Goal: Task Accomplishment & Management: Use online tool/utility

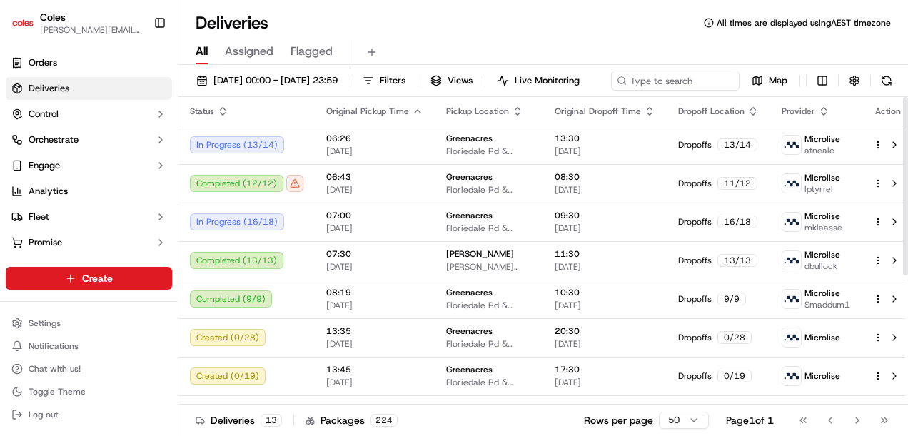
click at [240, 51] on span "Assigned" at bounding box center [249, 51] width 49 height 17
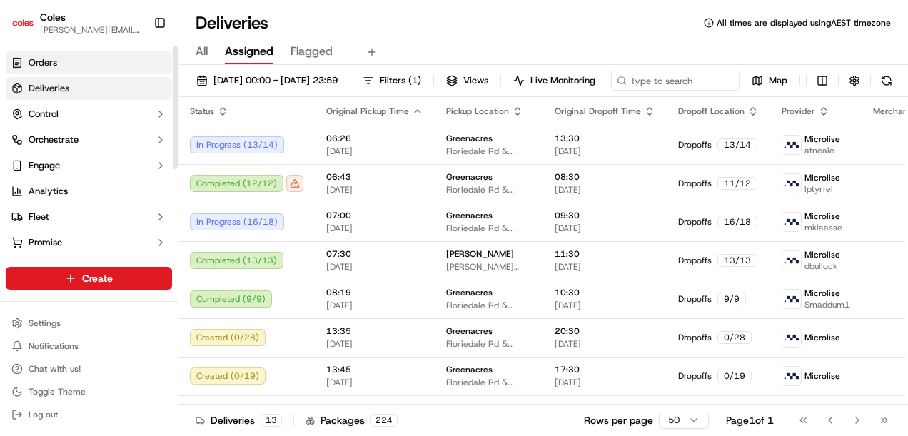
click at [78, 68] on link "Orders" at bounding box center [89, 62] width 166 height 23
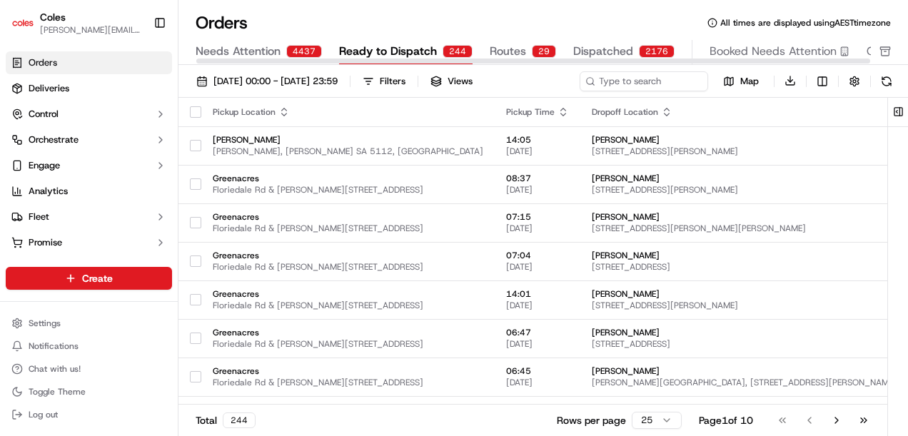
click at [417, 54] on span "Ready to Dispatch" at bounding box center [388, 51] width 98 height 17
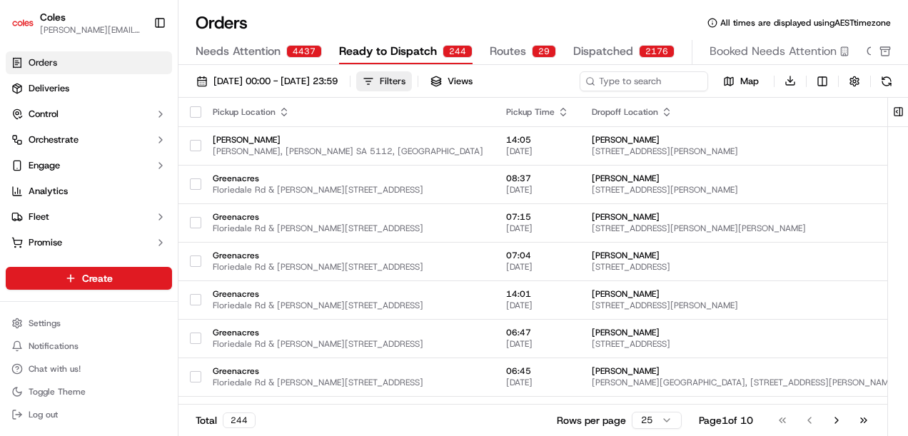
click at [405, 81] on div "Filters" at bounding box center [393, 81] width 26 height 13
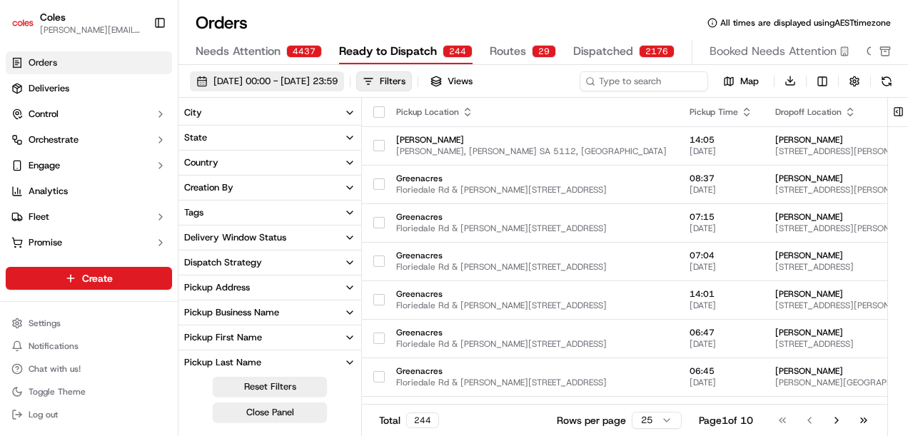
click at [338, 79] on span "01/09/2025 00:00 - 30/09/2025 23:59" at bounding box center [275, 81] width 124 height 13
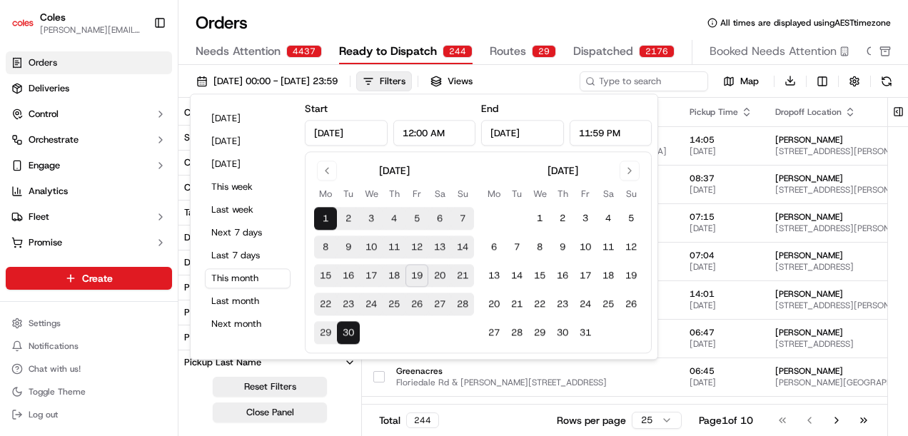
click at [431, 277] on button "20" at bounding box center [439, 276] width 23 height 23
type input "Sep 20, 2025"
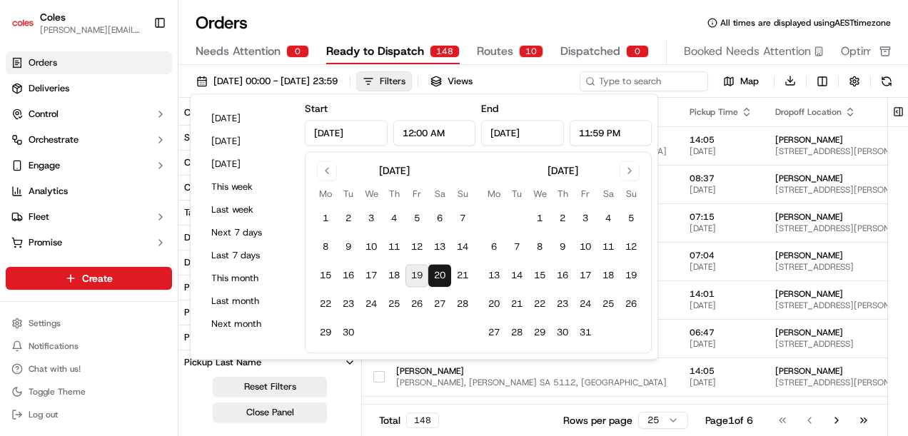
click at [405, 86] on div "Filters" at bounding box center [393, 81] width 26 height 13
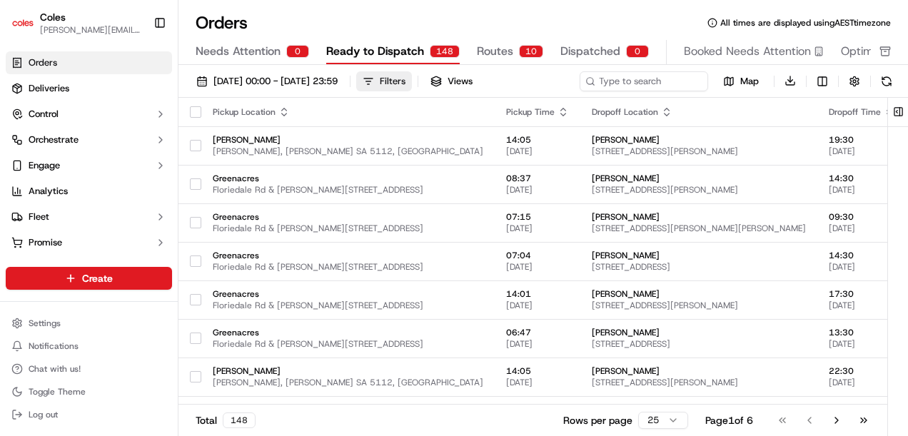
click at [405, 86] on div "Filters" at bounding box center [393, 81] width 26 height 13
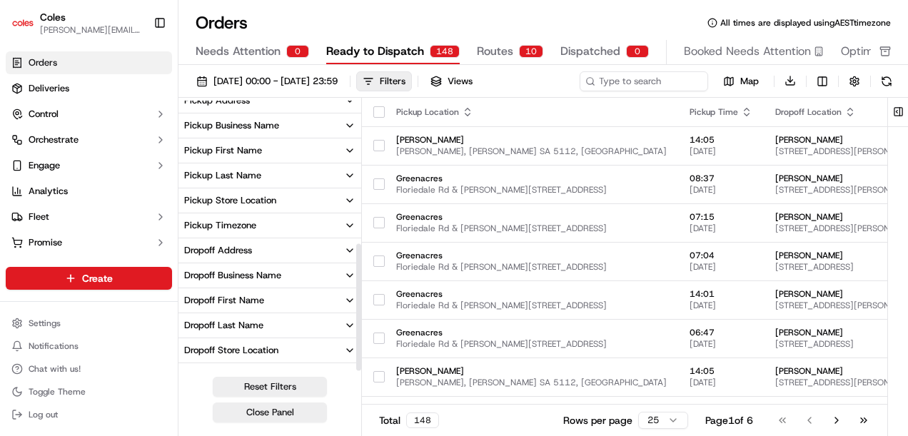
scroll to position [304, 0]
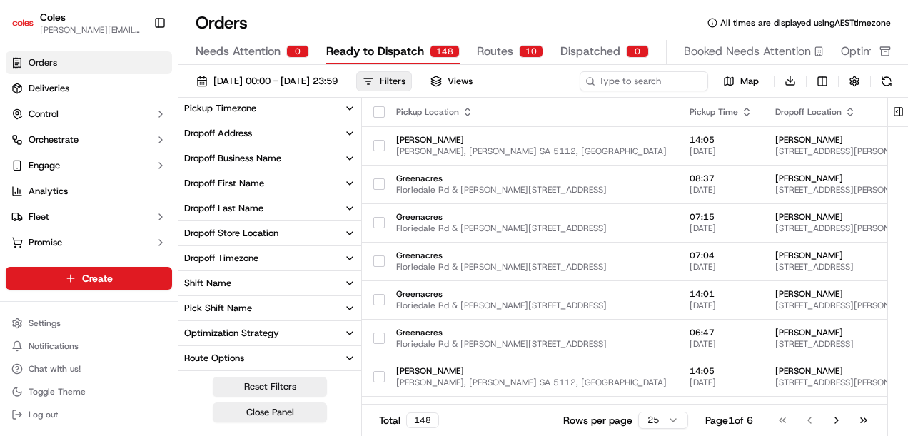
click at [281, 283] on button "Shift Name" at bounding box center [269, 283] width 183 height 24
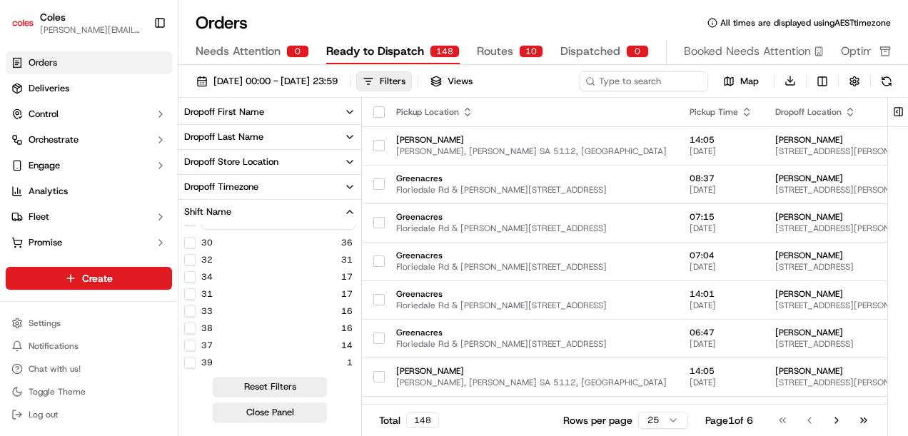
click at [270, 217] on button "Shift Name" at bounding box center [269, 212] width 183 height 24
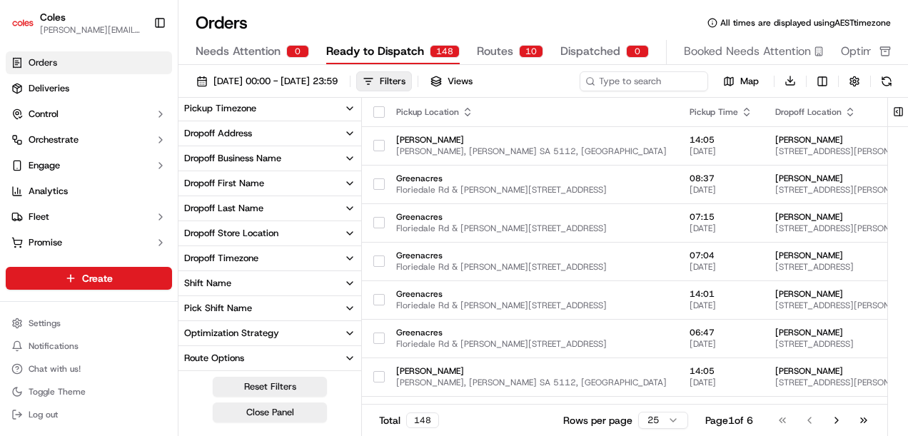
click at [264, 304] on button "Pick Shift Name" at bounding box center [269, 308] width 183 height 24
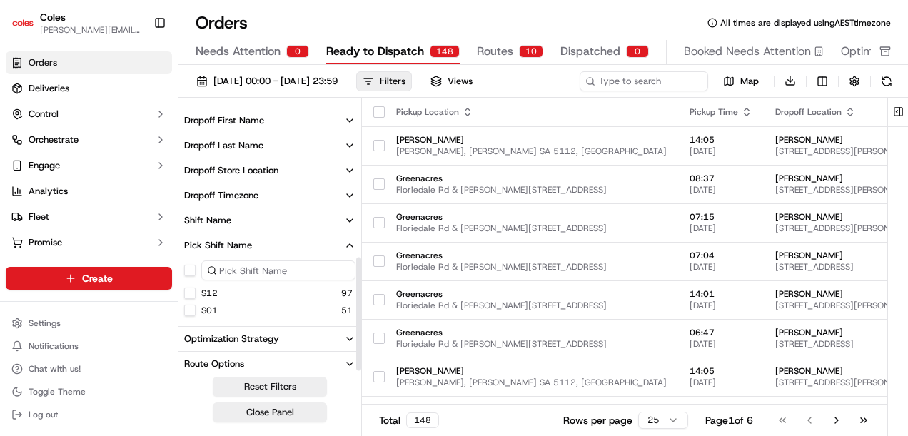
scroll to position [372, 0]
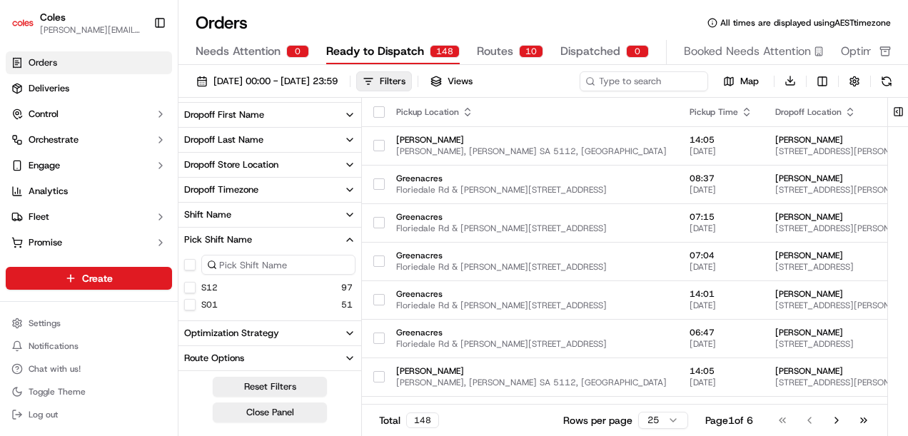
click at [191, 285] on button "S12" at bounding box center [189, 287] width 11 height 11
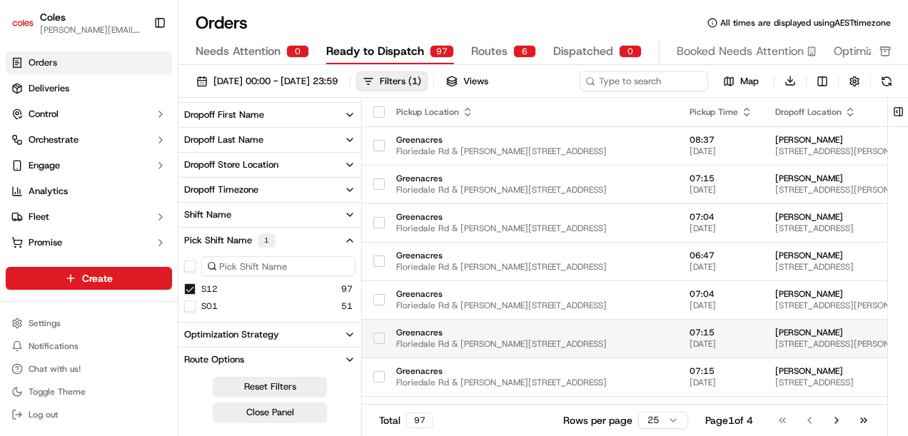
type button "on"
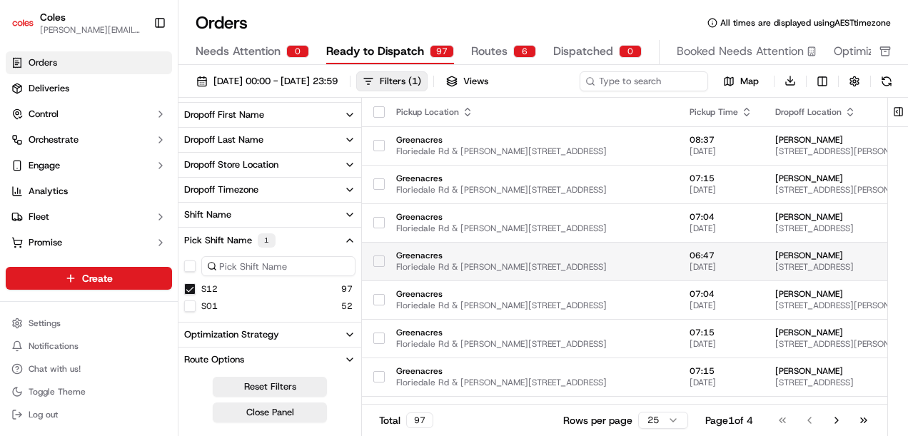
scroll to position [357, 0]
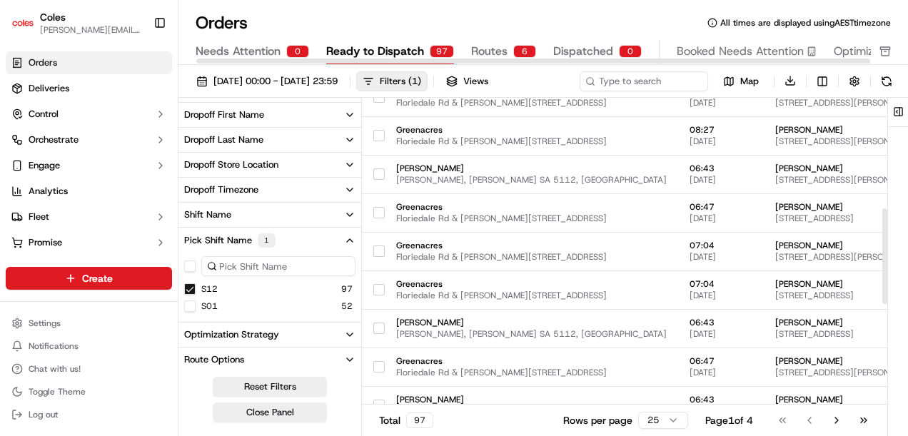
click at [396, 52] on span "Ready to Dispatch" at bounding box center [375, 51] width 98 height 17
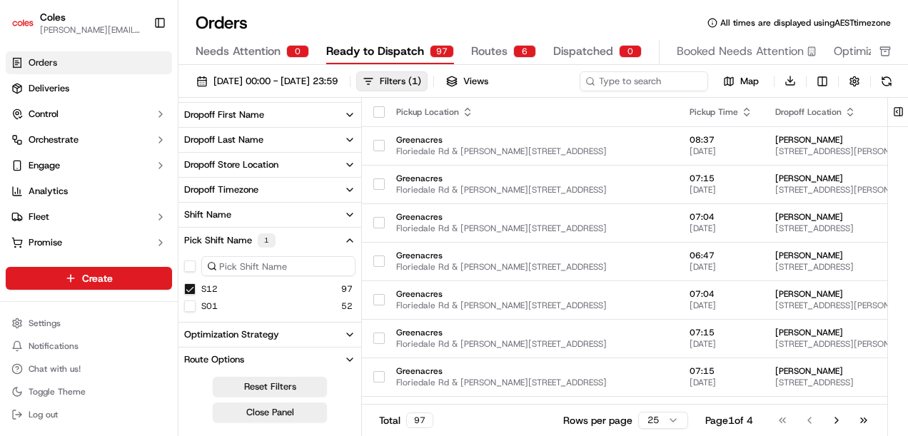
scroll to position [374, 0]
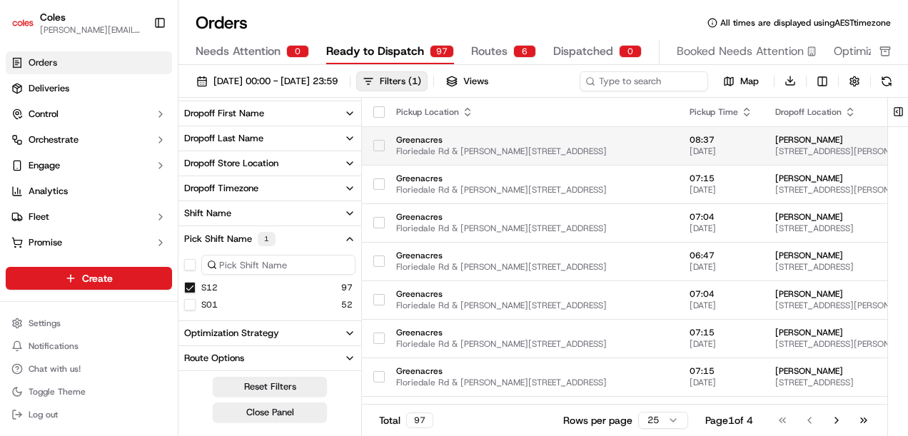
click at [461, 143] on span "Greenacres" at bounding box center [531, 139] width 270 height 11
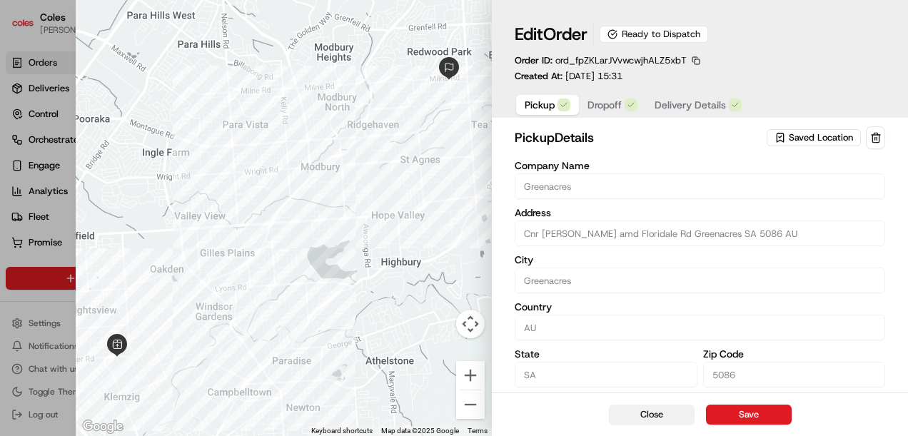
click at [624, 412] on button "Close" at bounding box center [652, 415] width 86 height 20
type input "+1"
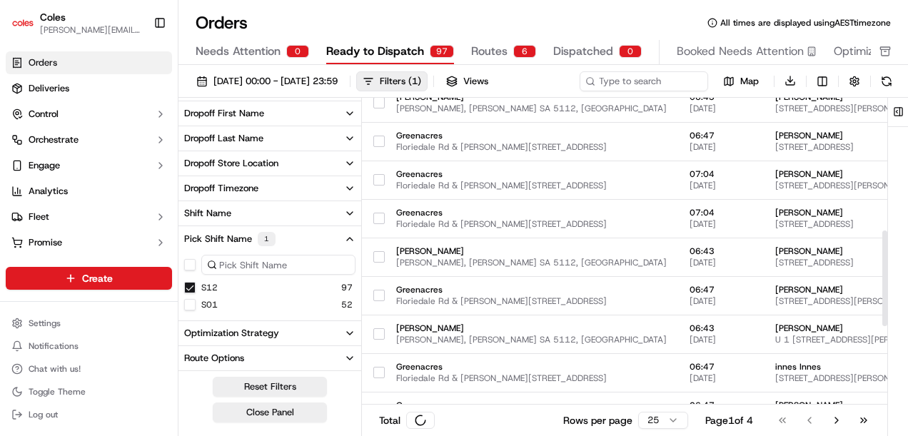
scroll to position [0, 0]
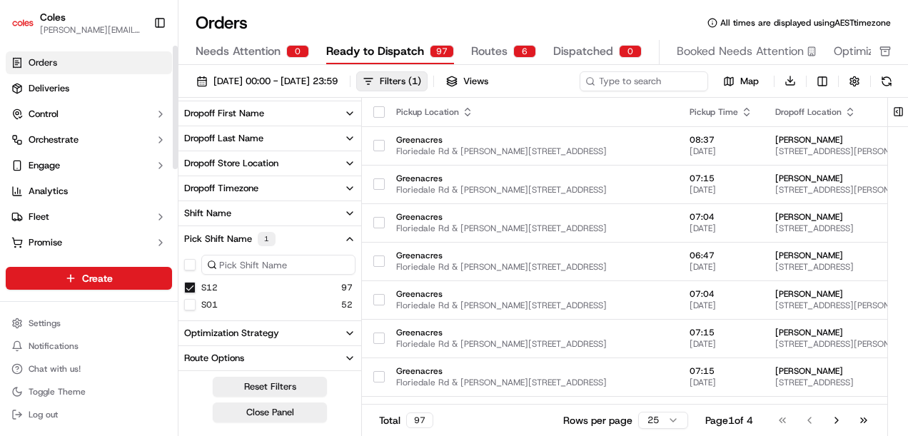
click at [64, 59] on link "Orders" at bounding box center [89, 62] width 166 height 23
click at [320, 86] on span "[DATE] 00:00 - [DATE] 23:59" at bounding box center [275, 81] width 124 height 13
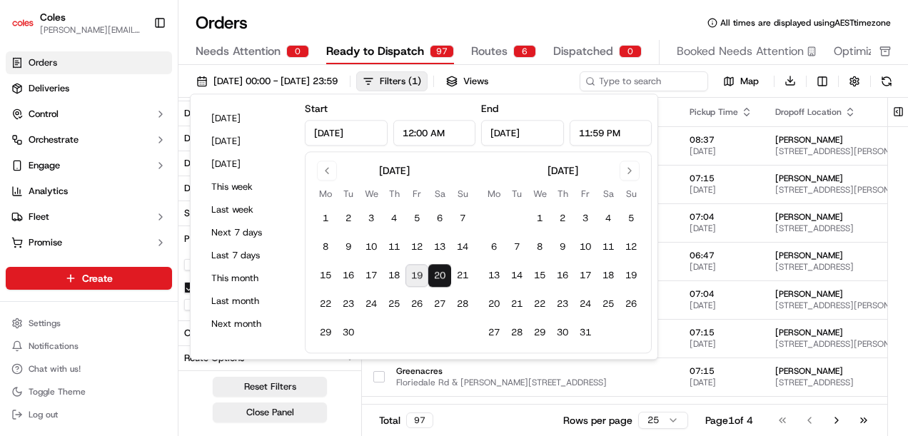
click at [437, 271] on button "20" at bounding box center [439, 276] width 23 height 23
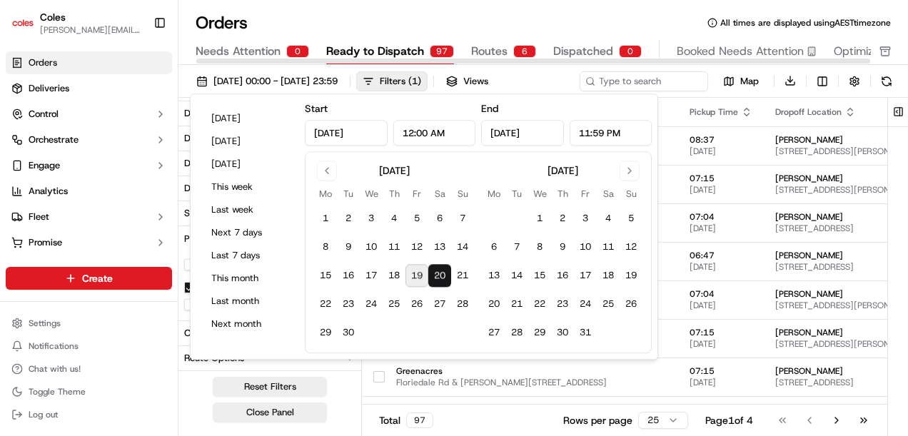
click at [620, 17] on div "Orders All times are displayed using AEST timezone" at bounding box center [542, 22] width 729 height 23
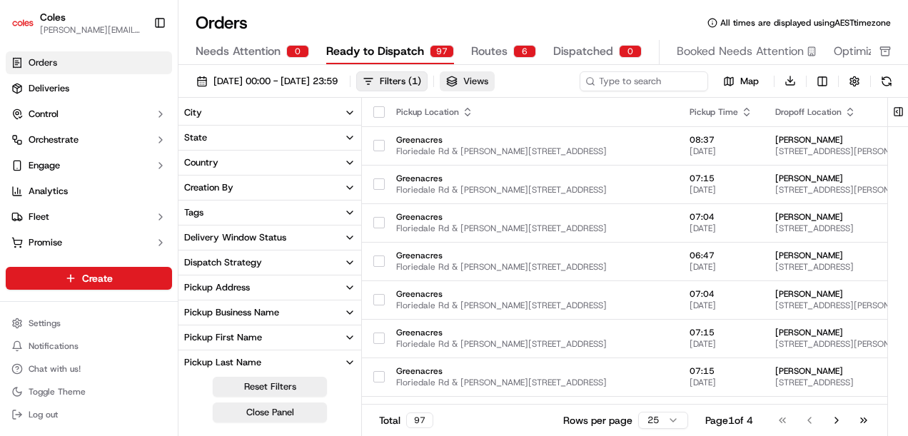
click at [495, 78] on button "Views" at bounding box center [467, 81] width 55 height 20
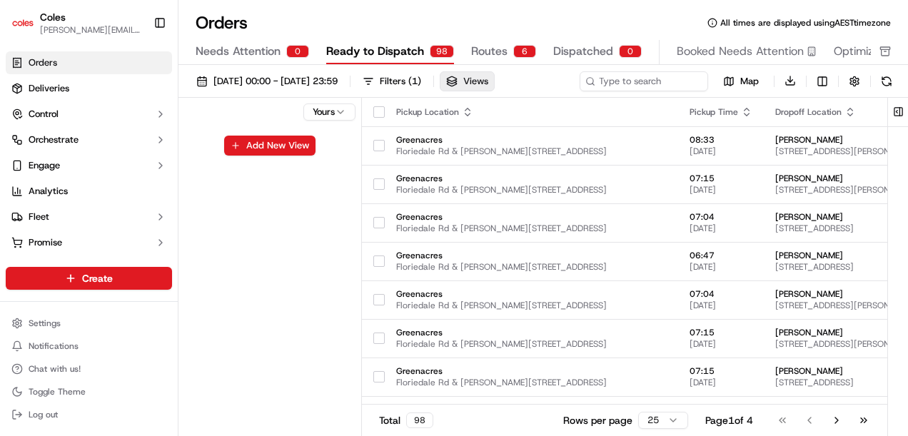
click at [495, 78] on button "Views" at bounding box center [467, 81] width 55 height 20
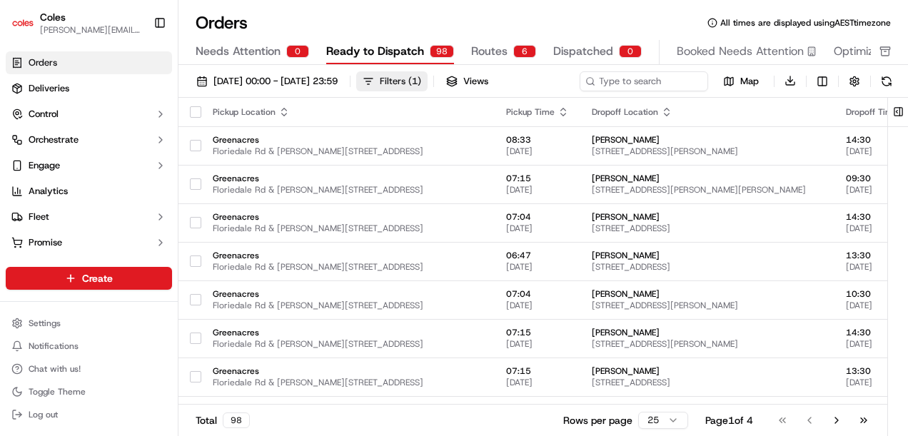
click at [421, 81] on div "Filters ( 1 )" at bounding box center [400, 81] width 41 height 13
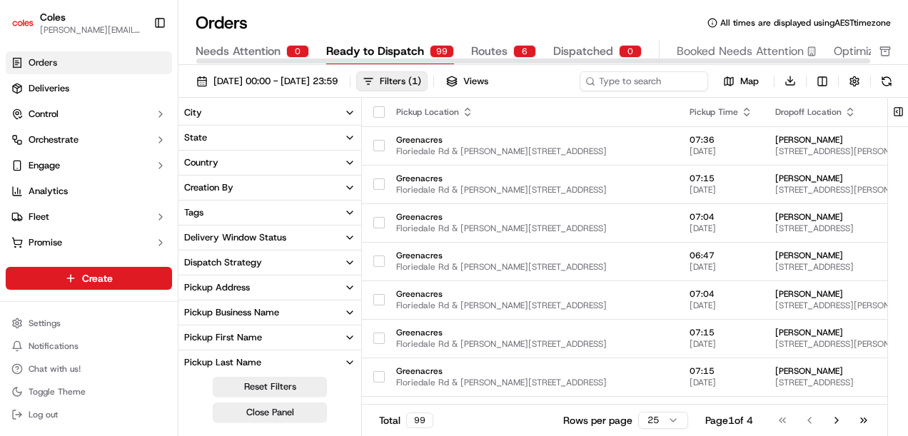
click at [407, 57] on div at bounding box center [533, 60] width 675 height 7
click at [278, 47] on span "Needs Attention" at bounding box center [238, 51] width 85 height 17
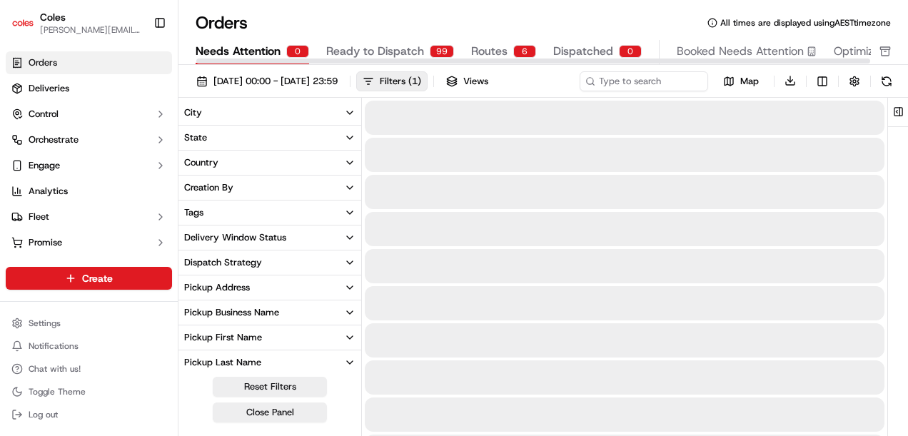
click at [382, 54] on span "Ready to Dispatch" at bounding box center [375, 51] width 98 height 17
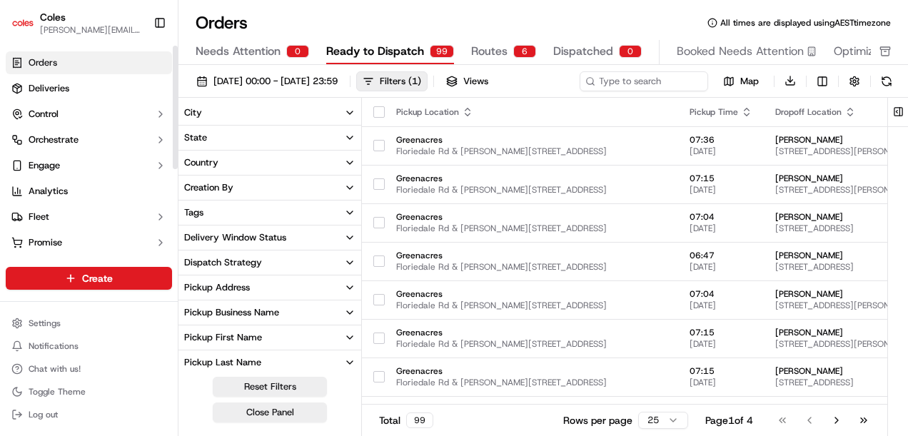
click at [106, 60] on link "Orders" at bounding box center [89, 62] width 166 height 23
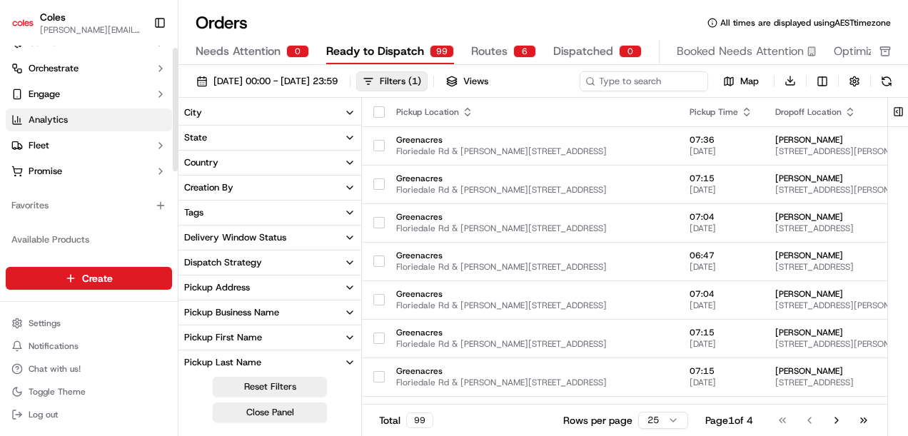
scroll to position [4, 0]
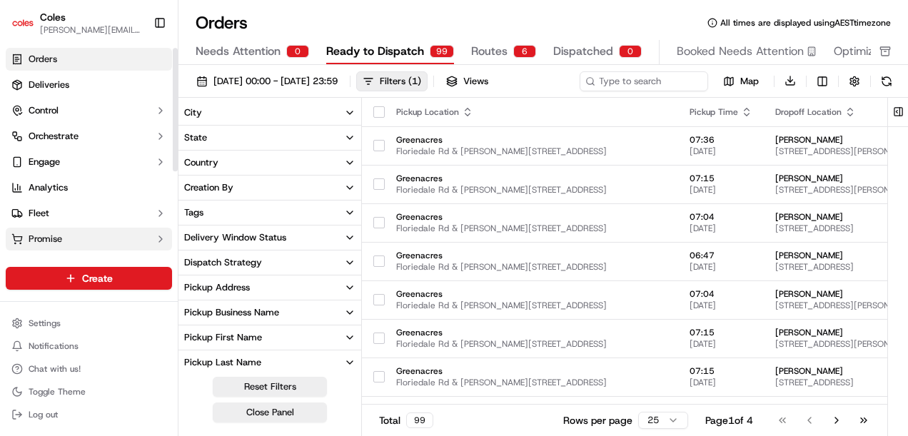
click at [103, 231] on button "Promise" at bounding box center [89, 239] width 166 height 23
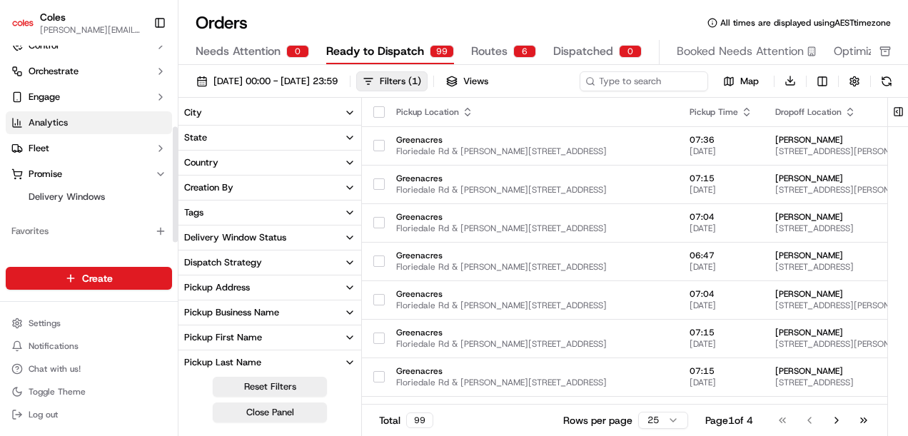
scroll to position [0, 0]
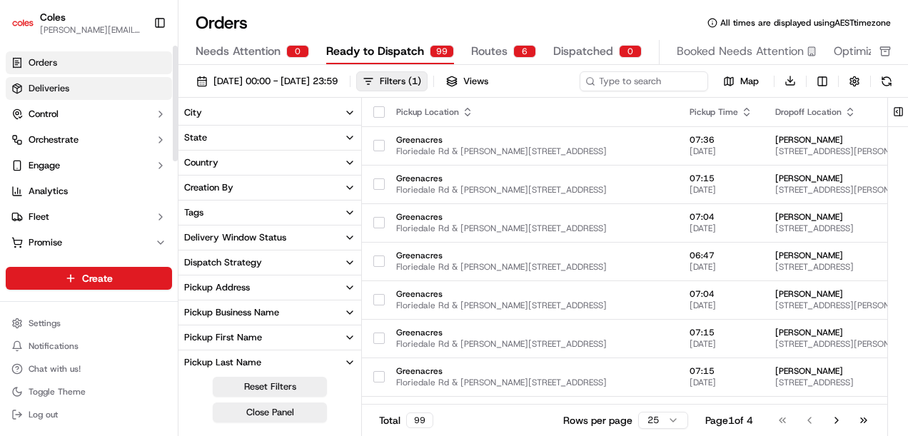
click at [83, 81] on link "Deliveries" at bounding box center [89, 88] width 166 height 23
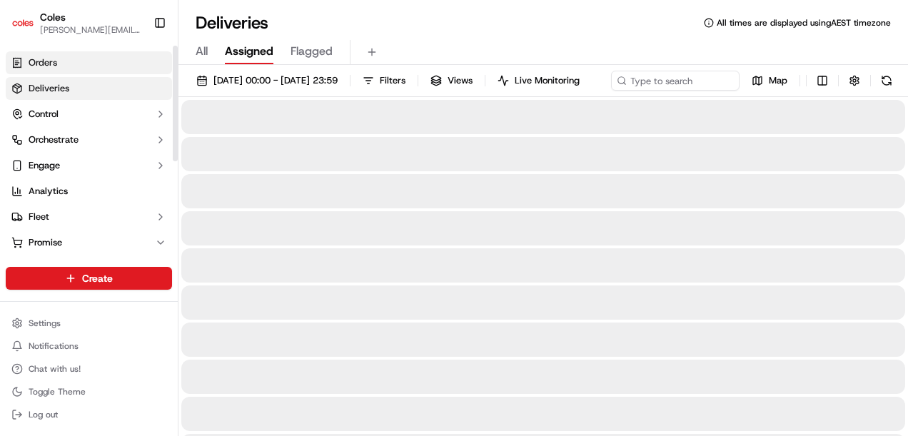
click at [83, 64] on link "Orders" at bounding box center [89, 62] width 166 height 23
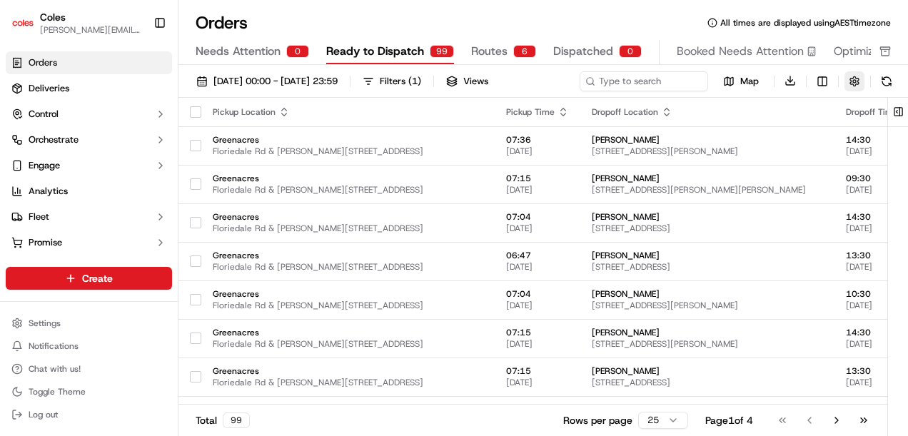
click at [855, 84] on button "button" at bounding box center [854, 81] width 20 height 20
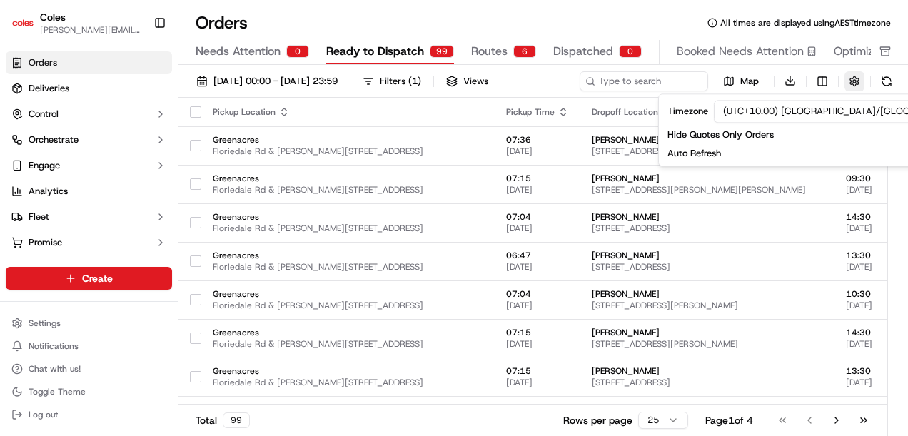
click at [855, 84] on button "button" at bounding box center [854, 81] width 20 height 20
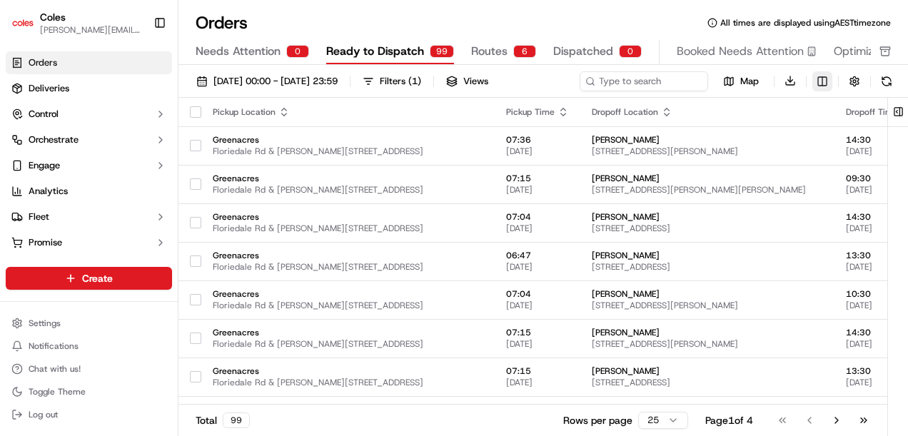
click at [823, 81] on html "Coles [EMAIL_ADDRESS][PERSON_NAME][PERSON_NAME][DOMAIN_NAME] Toggle Sidebar Ord…" at bounding box center [454, 218] width 908 height 436
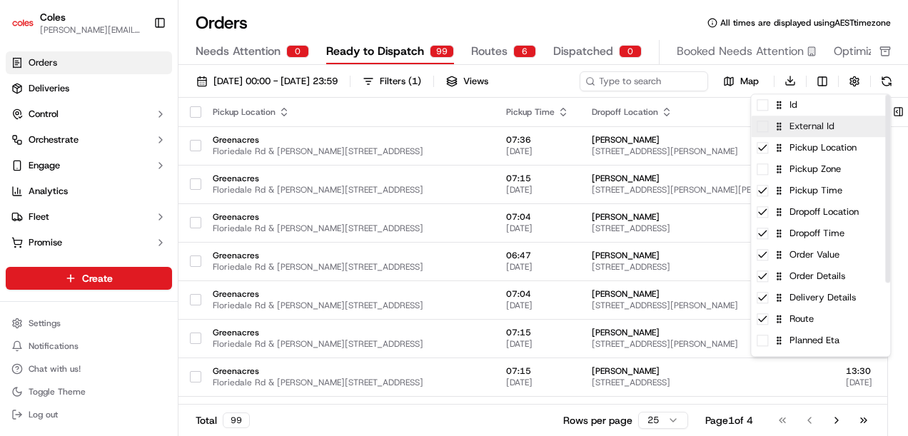
click at [765, 128] on span at bounding box center [761, 126] width 11 height 11
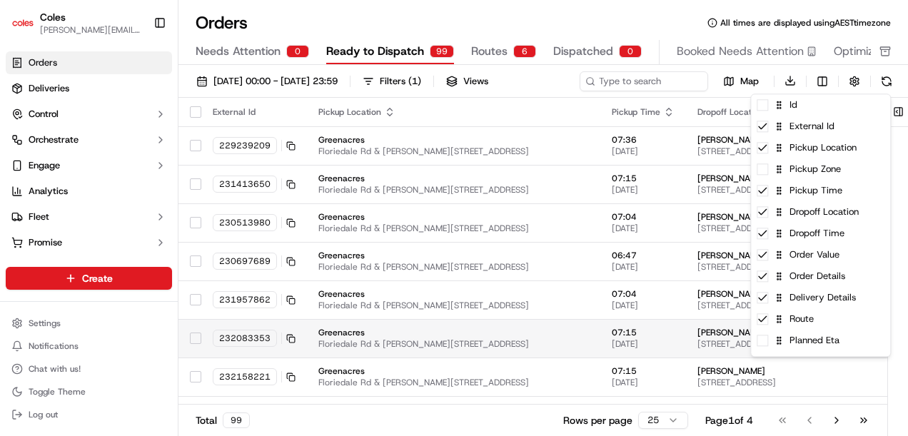
click at [391, 327] on html "Coles [EMAIL_ADDRESS][PERSON_NAME][PERSON_NAME][DOMAIN_NAME] Toggle Sidebar Ord…" at bounding box center [454, 218] width 908 height 436
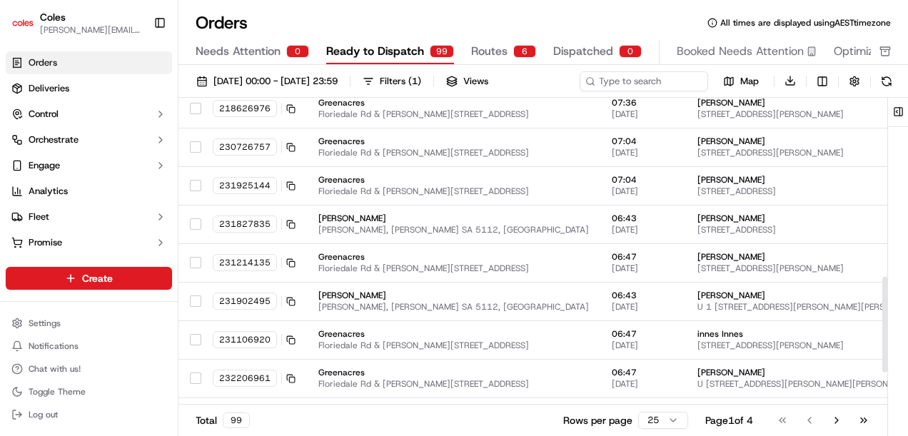
scroll to position [684, 0]
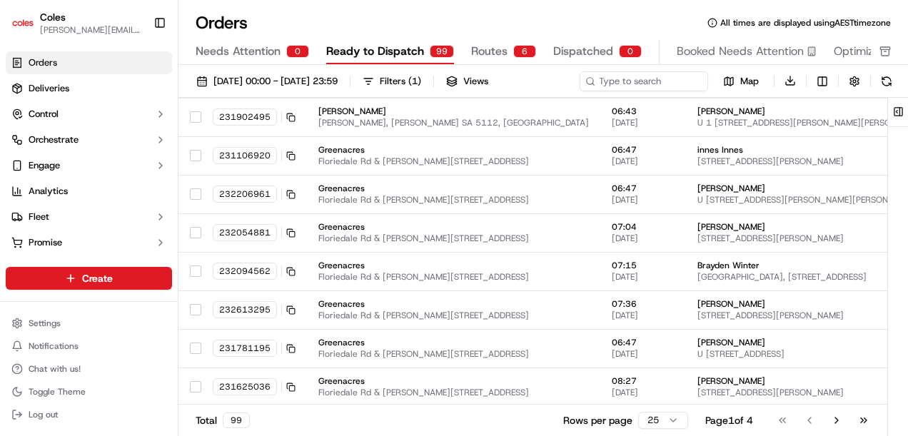
click at [652, 417] on html "Coles [EMAIL_ADDRESS][PERSON_NAME][PERSON_NAME][DOMAIN_NAME] Toggle Sidebar Ord…" at bounding box center [454, 218] width 908 height 436
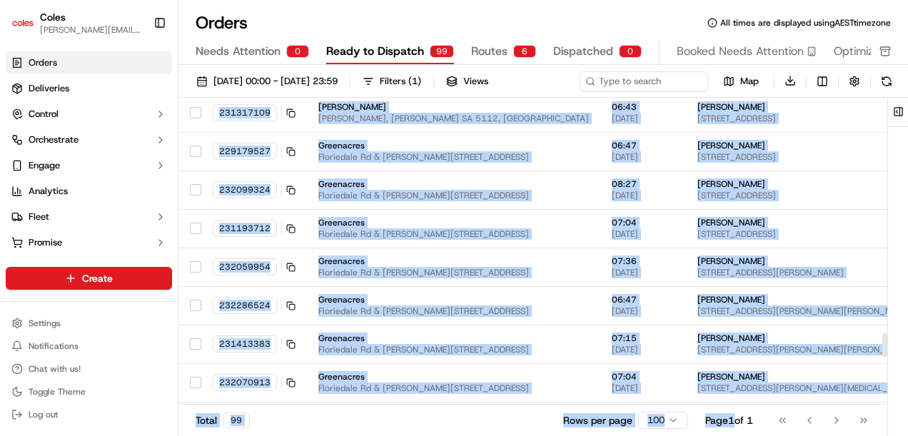
scroll to position [3535, 0]
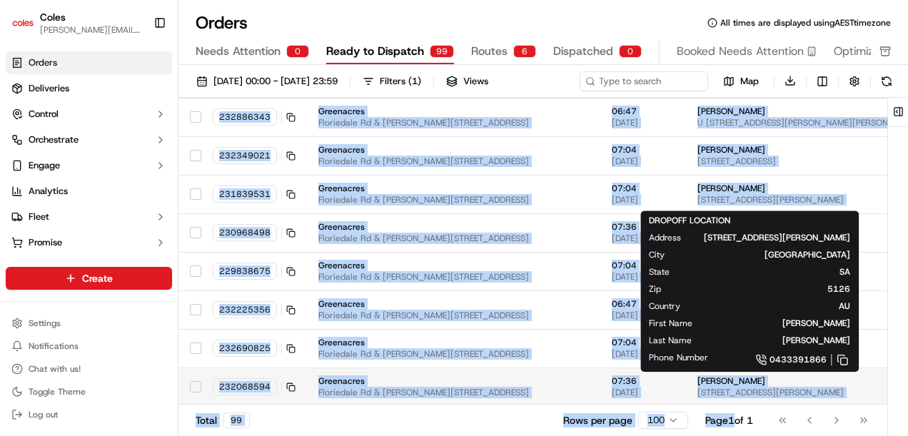
drag, startPoint x: 208, startPoint y: 128, endPoint x: 849, endPoint y: 390, distance: 692.2
copy tbody "229239209 Greenacres Floriedale Rd & Muller Rd, Greenacres SA 5086, Australia 0…"
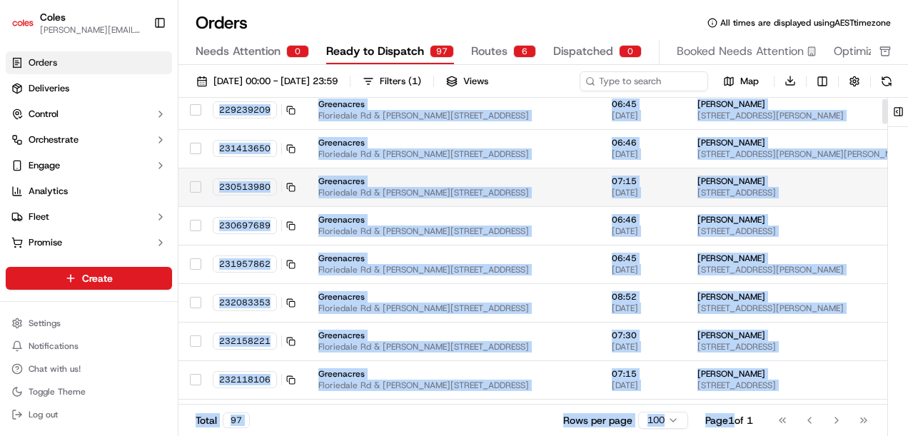
scroll to position [0, 0]
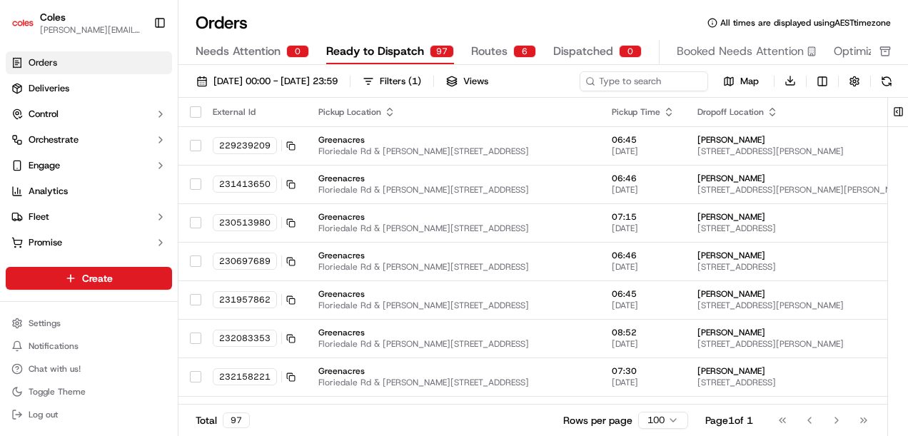
click at [457, 107] on div "Pickup Location" at bounding box center [453, 111] width 270 height 11
click at [421, 81] on span "( 1 )" at bounding box center [414, 81] width 13 height 13
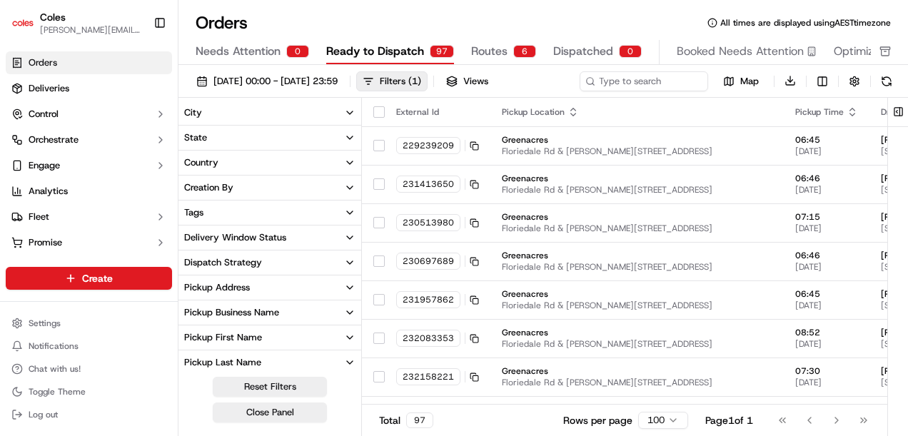
click at [238, 183] on button "Creation By" at bounding box center [269, 188] width 183 height 24
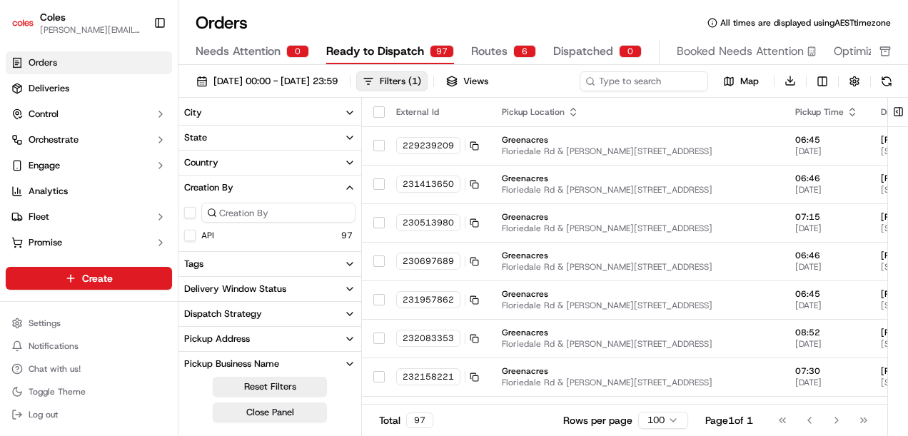
click at [238, 183] on button "Creation By" at bounding box center [269, 188] width 183 height 24
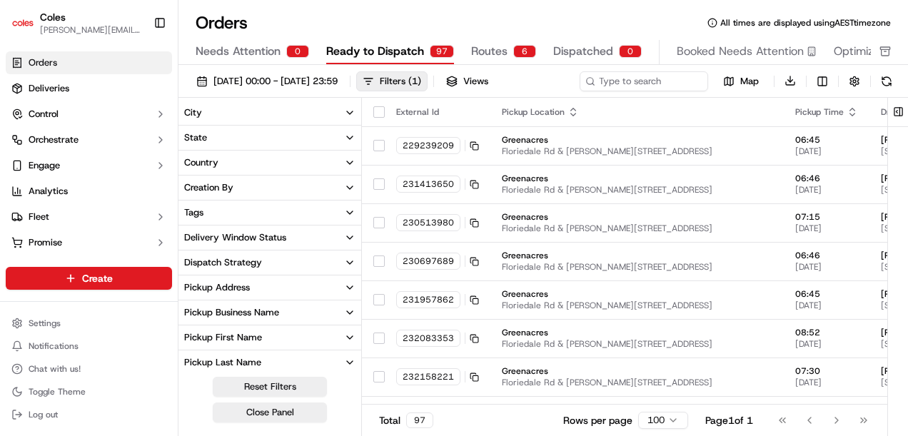
click at [238, 210] on button "Tags" at bounding box center [269, 213] width 183 height 24
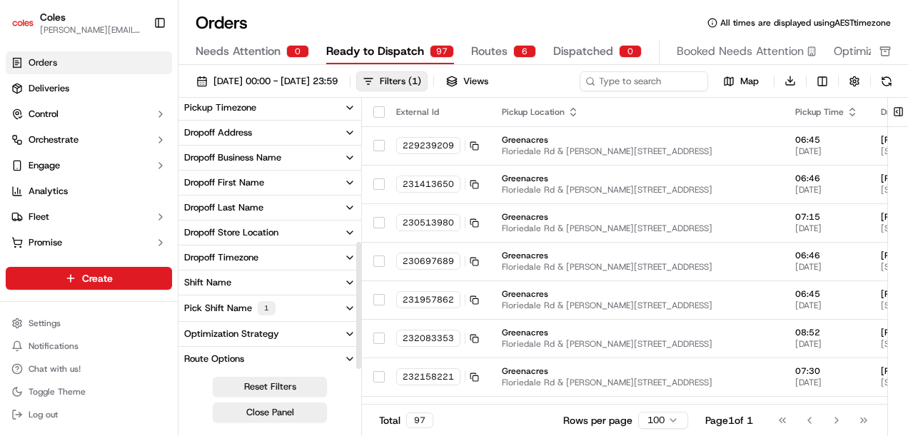
scroll to position [305, 0]
click at [254, 353] on button "Route Options" at bounding box center [269, 358] width 183 height 24
click at [257, 350] on button "Route Options" at bounding box center [269, 358] width 183 height 24
click at [259, 321] on button "Optimization Strategy" at bounding box center [269, 333] width 183 height 24
click at [258, 327] on div "Optimization Strategy" at bounding box center [231, 333] width 95 height 13
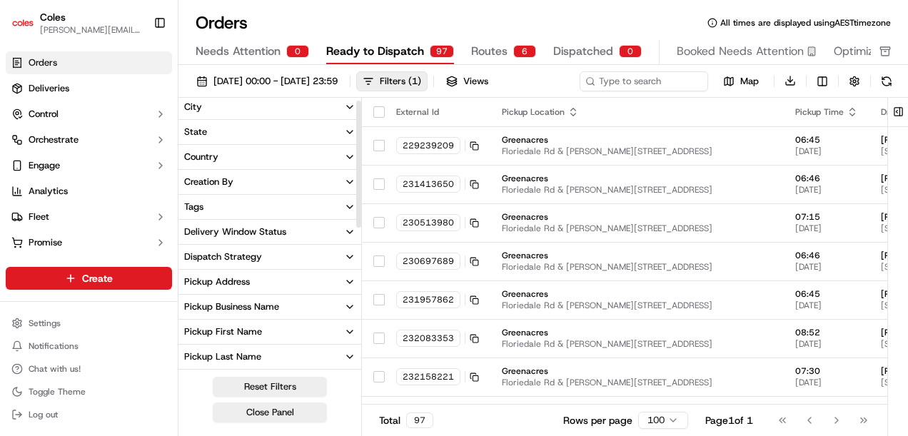
scroll to position [0, 0]
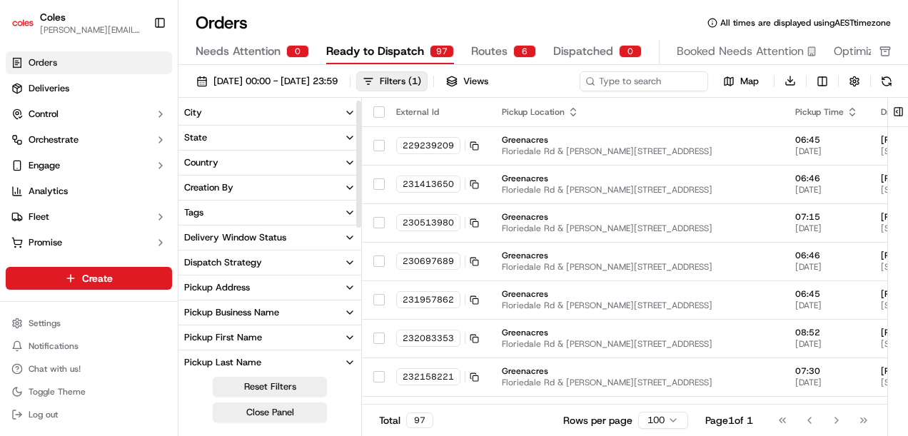
click at [255, 211] on button "Tags" at bounding box center [269, 213] width 183 height 24
click at [255, 184] on button "Creation By" at bounding box center [269, 188] width 183 height 24
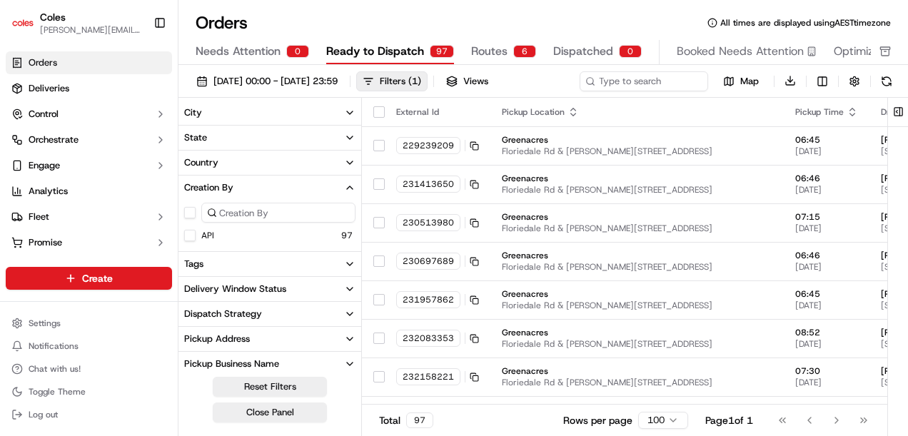
click at [255, 184] on button "Creation By" at bounding box center [269, 188] width 183 height 24
click at [257, 166] on button "Country" at bounding box center [269, 163] width 183 height 24
click at [257, 160] on button "Country" at bounding box center [269, 163] width 183 height 24
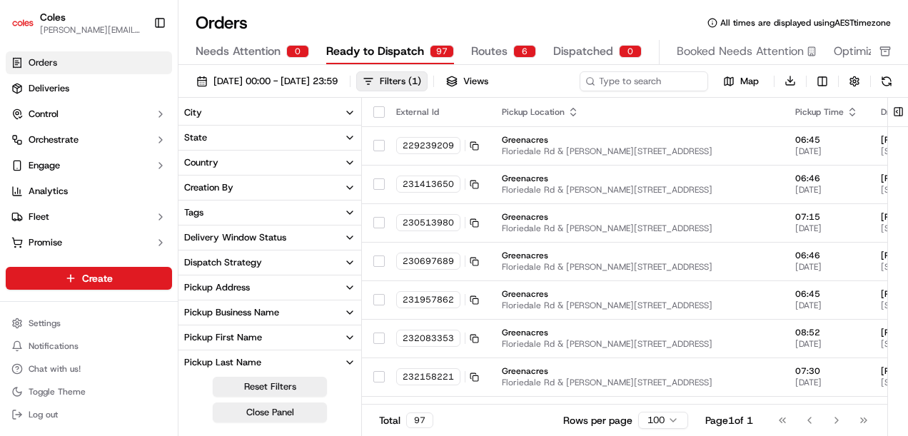
click at [254, 117] on button "City" at bounding box center [269, 113] width 183 height 24
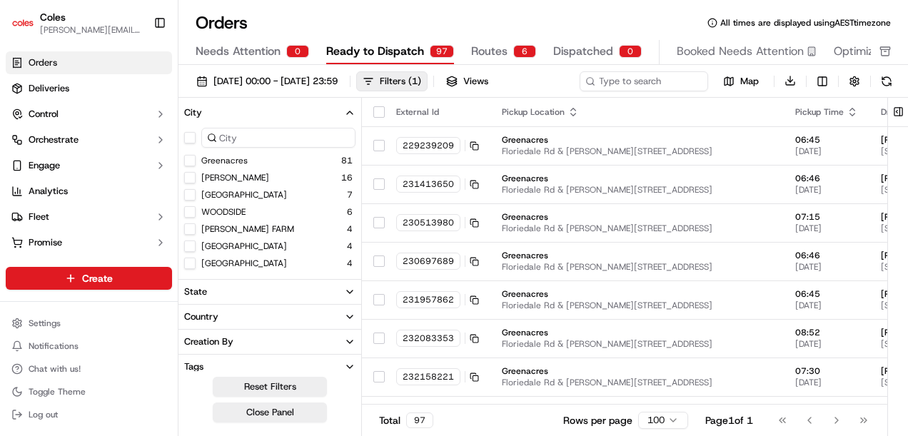
click at [254, 112] on button "City" at bounding box center [269, 113] width 183 height 24
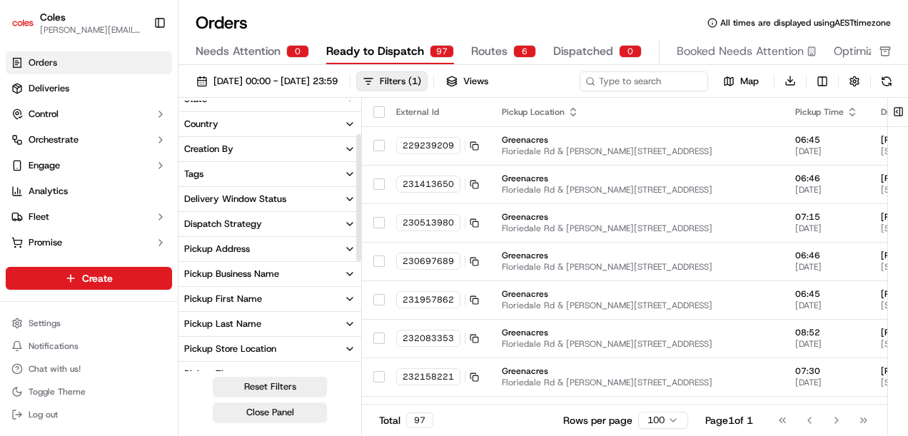
scroll to position [71, 0]
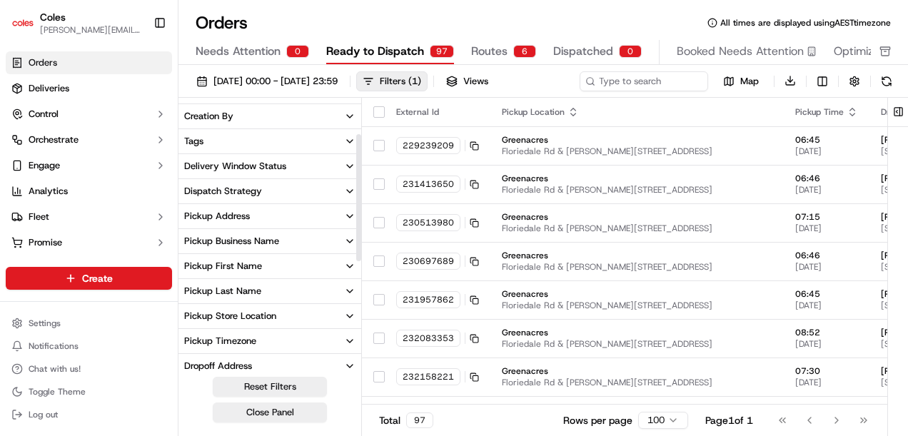
click at [263, 170] on div "Delivery Window Status" at bounding box center [235, 166] width 102 height 13
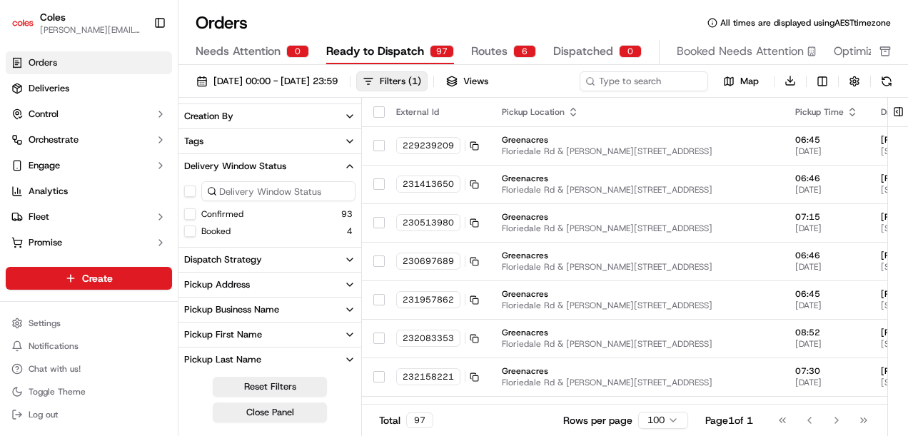
click at [263, 166] on div "Delivery Window Status" at bounding box center [235, 166] width 102 height 13
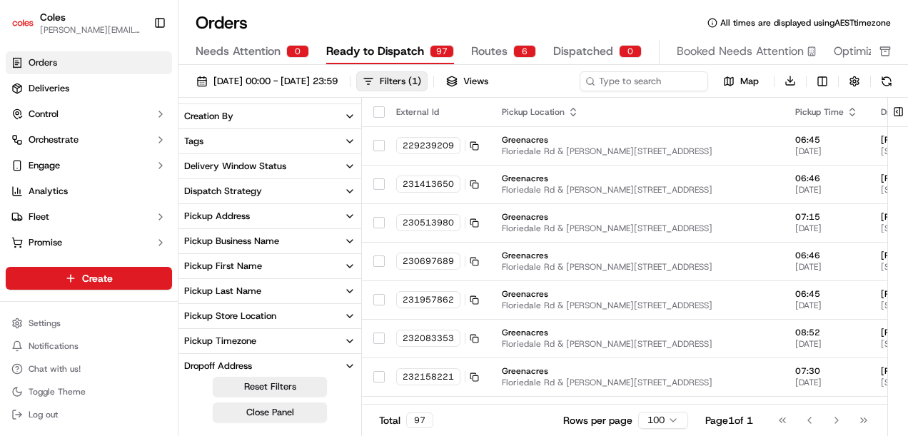
click at [263, 166] on div "Delivery Window Status" at bounding box center [235, 166] width 102 height 13
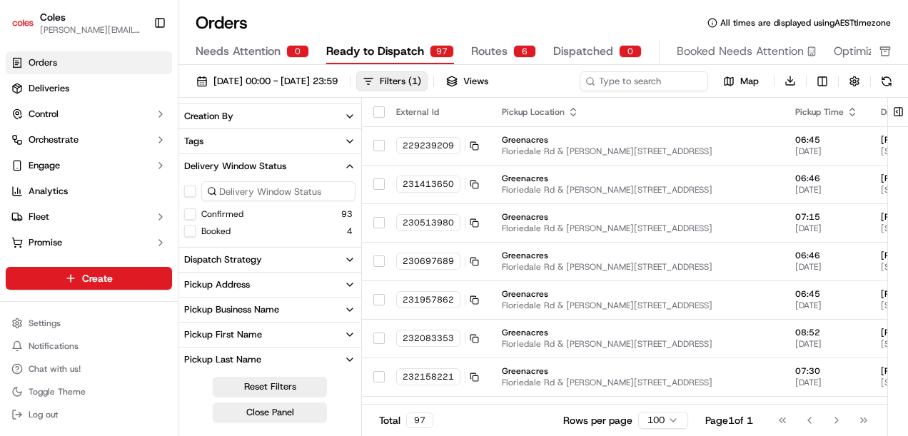
click at [189, 208] on button "Confirmed" at bounding box center [189, 213] width 11 height 11
click at [786, 78] on button "Download" at bounding box center [790, 81] width 20 height 20
